Goal: Check status: Check status

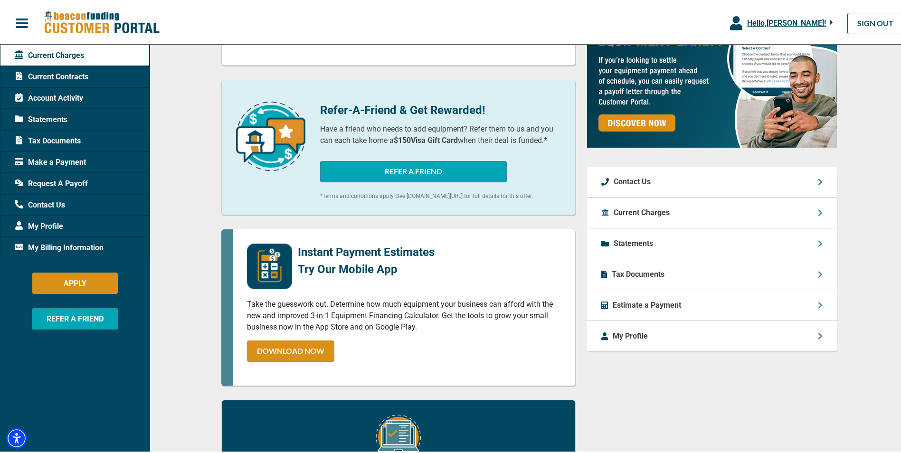
scroll to position [238, 0]
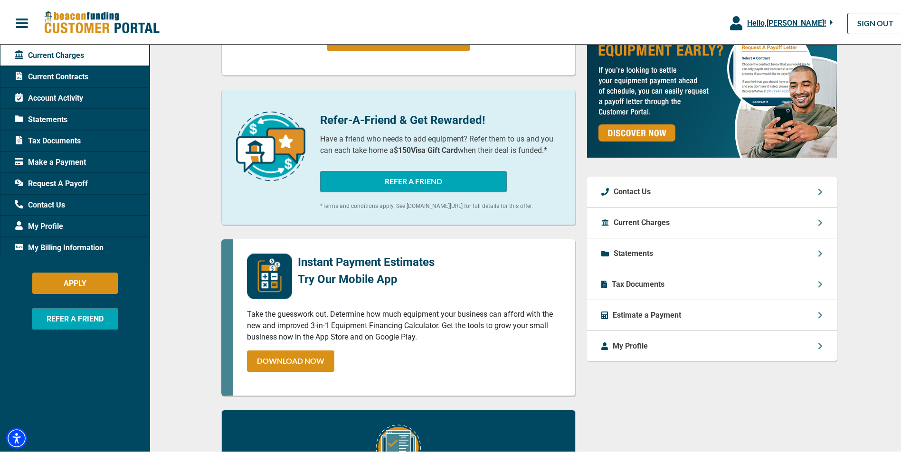
click at [64, 115] on span "Statements" at bounding box center [41, 117] width 53 height 11
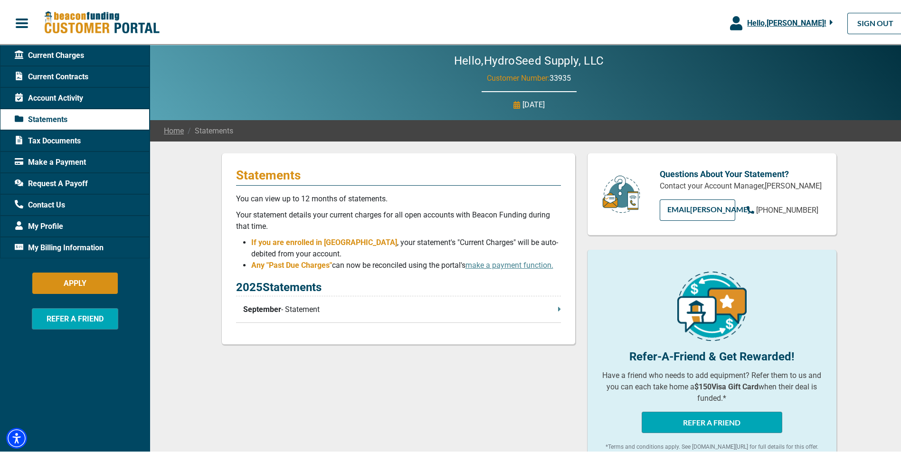
click at [297, 307] on p "September - Statement" at bounding box center [402, 307] width 318 height 11
click at [62, 58] on span "Current Charges" at bounding box center [49, 53] width 69 height 11
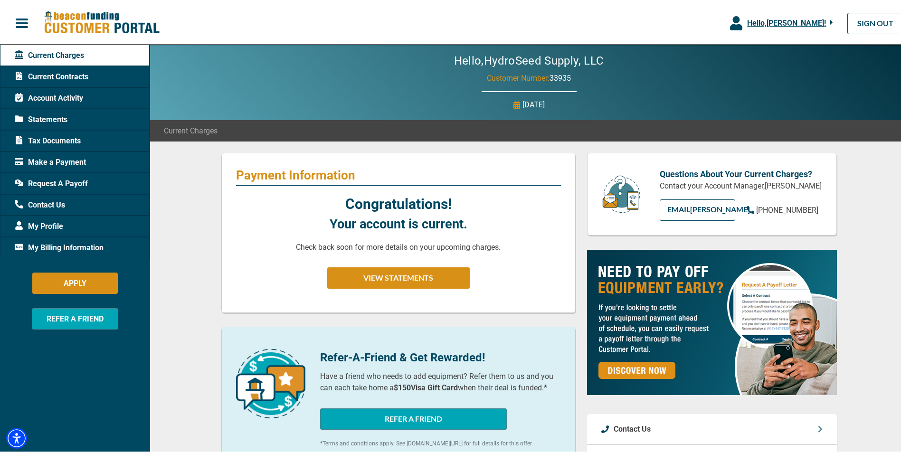
click at [66, 95] on span "Account Activity" at bounding box center [49, 96] width 68 height 11
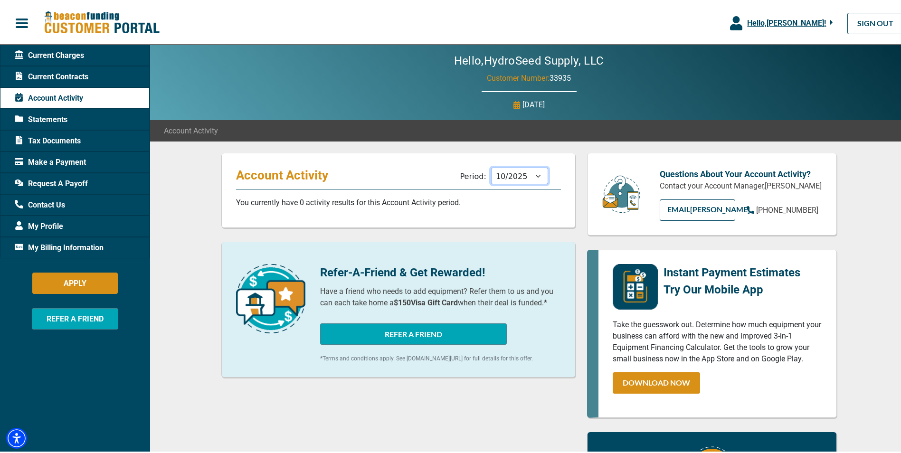
click at [536, 173] on select "11/2025 10/2025 09/2025 08/2025 07/2025 06/2025 05/2025 04/2025 03/2025 02/2025…" at bounding box center [519, 174] width 57 height 17
click at [491, 166] on select "11/2025 10/2025 09/2025 08/2025 07/2025 06/2025 05/2025 04/2025 03/2025 02/2025…" at bounding box center [519, 174] width 57 height 17
click at [537, 177] on select "11/2025 10/2025 09/2025 08/2025 07/2025 06/2025 05/2025 04/2025 03/2025 02/2025…" at bounding box center [519, 174] width 57 height 17
click at [491, 166] on select "11/2025 10/2025 09/2025 08/2025 07/2025 06/2025 05/2025 04/2025 03/2025 02/2025…" at bounding box center [519, 174] width 57 height 17
click at [529, 178] on select "11/2025 10/2025 09/2025 08/2025 07/2025 06/2025 05/2025 04/2025 03/2025 02/2025…" at bounding box center [519, 174] width 57 height 17
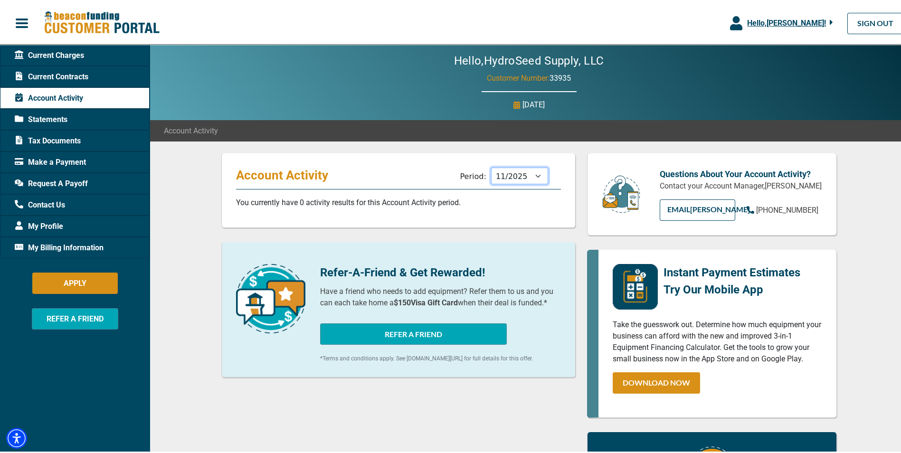
select select "08/2025"
click at [491, 166] on select "11/2025 10/2025 09/2025 08/2025 07/2025 06/2025 05/2025 04/2025 03/2025 02/2025…" at bounding box center [519, 174] width 57 height 17
click at [49, 116] on span "Statements" at bounding box center [41, 117] width 53 height 11
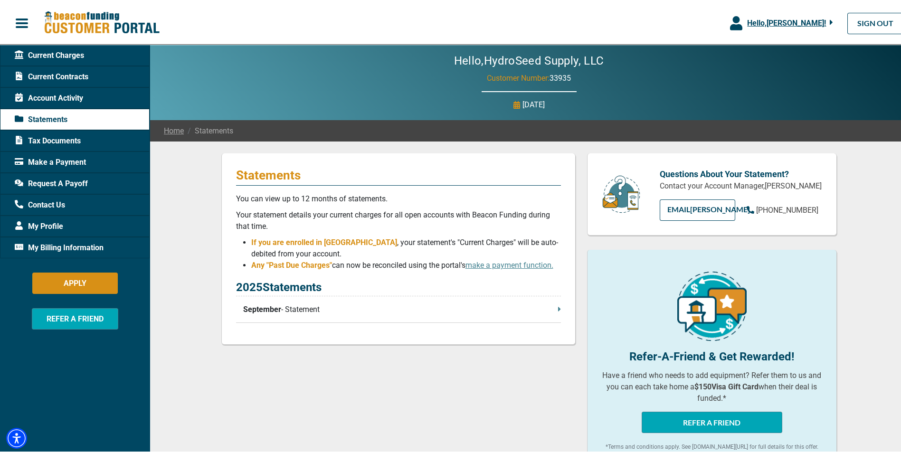
click at [297, 310] on p "September - Statement" at bounding box center [402, 307] width 318 height 11
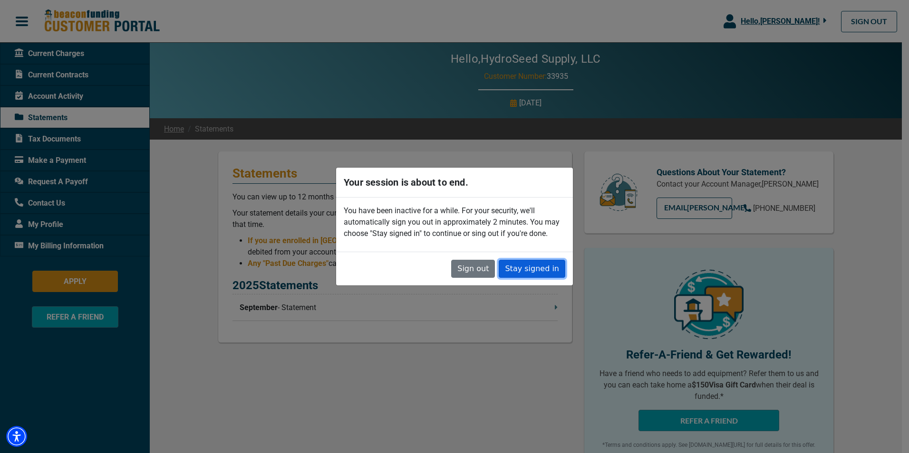
click at [524, 272] on button "Stay signed in" at bounding box center [531, 269] width 67 height 18
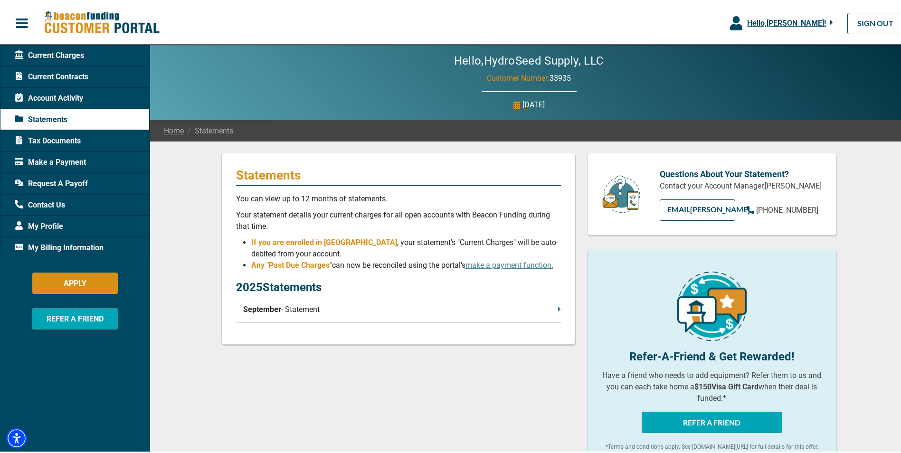
click at [29, 51] on span "Current Charges" at bounding box center [49, 53] width 69 height 11
